Goal: Task Accomplishment & Management: Manage account settings

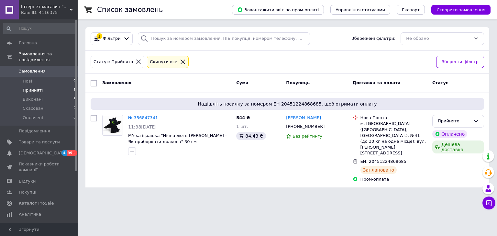
click at [0, 195] on div at bounding box center [0, 195] width 0 height 0
click at [22, 139] on span "Товари та послуги" at bounding box center [39, 142] width 41 height 6
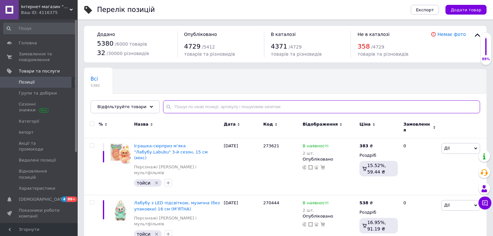
paste input "Columbia Redmond V2 Mid Waterproof Hiking"
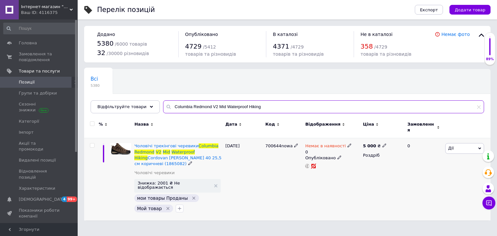
type input "Columbia Redmond V2 Mid Waterproof Hiking"
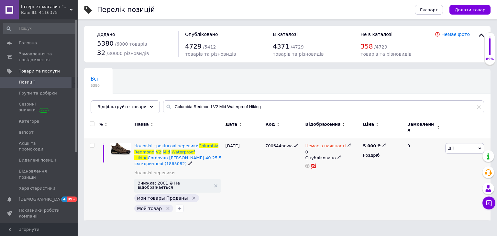
click at [348, 143] on icon at bounding box center [350, 145] width 4 height 4
click at [361, 150] on li "В наявності" at bounding box center [384, 153] width 62 height 9
drag, startPoint x: 362, startPoint y: 163, endPoint x: 356, endPoint y: 162, distance: 5.9
click at [356, 162] on input "0" at bounding box center [376, 165] width 49 height 13
type input "1"
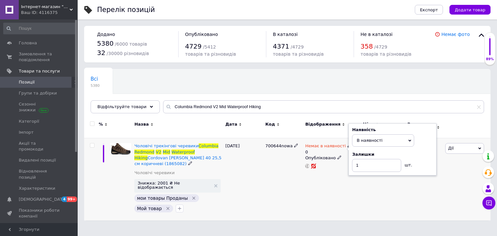
click at [332, 176] on div "Немає в наявності 0 Наявність В наявності Немає в наявності Під замовлення Зали…" at bounding box center [333, 179] width 58 height 82
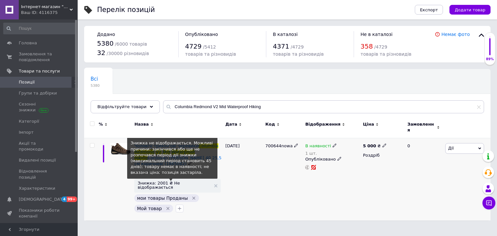
click at [174, 181] on span "Знижка: 2001 ₴ Не відображається" at bounding box center [174, 185] width 73 height 8
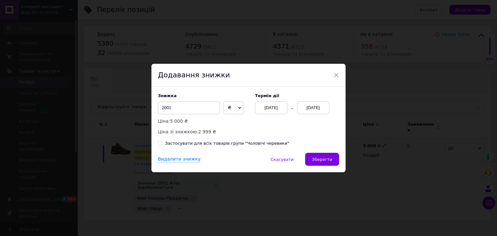
click at [282, 111] on div "[DATE]" at bounding box center [271, 107] width 32 height 13
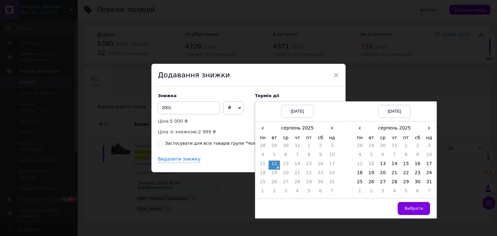
click at [274, 164] on td "12" at bounding box center [275, 165] width 12 height 9
click at [429, 128] on span "›" at bounding box center [429, 127] width 12 height 9
click at [394, 183] on td "25" at bounding box center [395, 183] width 12 height 9
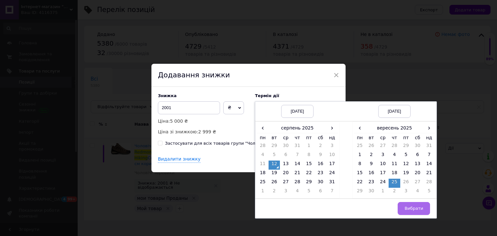
click at [404, 209] on button "Вибрати" at bounding box center [414, 208] width 32 height 13
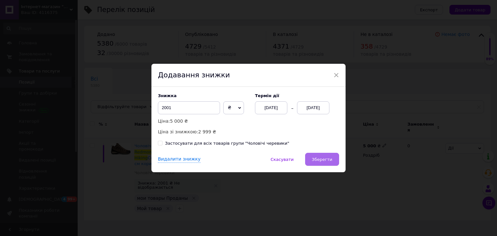
click at [334, 165] on button "Зберегти" at bounding box center [322, 159] width 34 height 13
